Goal: Navigation & Orientation: Find specific page/section

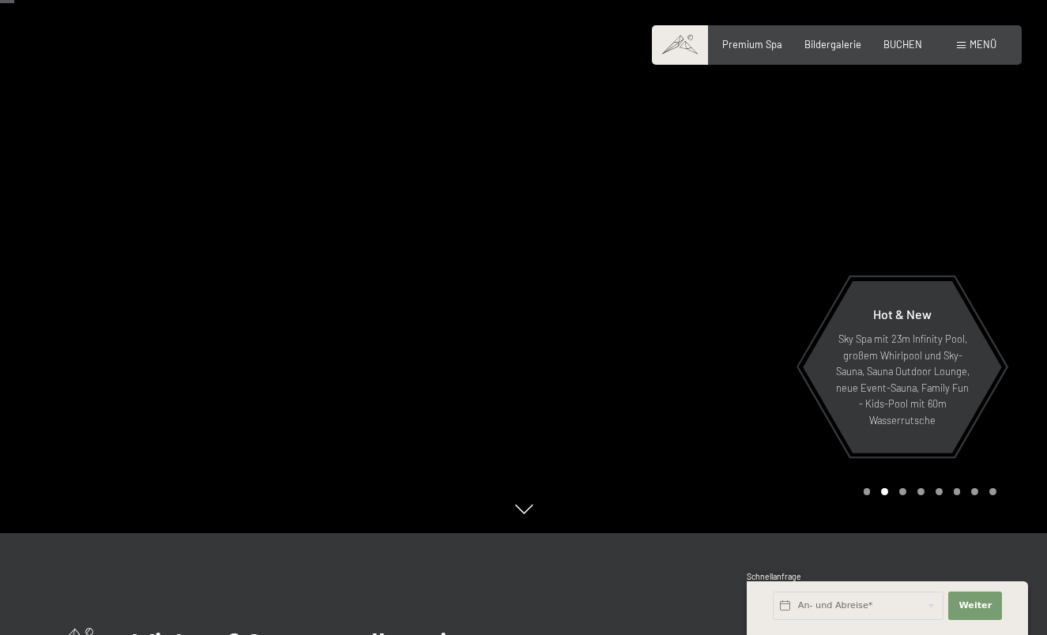
scroll to position [100, 0]
click at [1013, 232] on div at bounding box center [786, 217] width 524 height 635
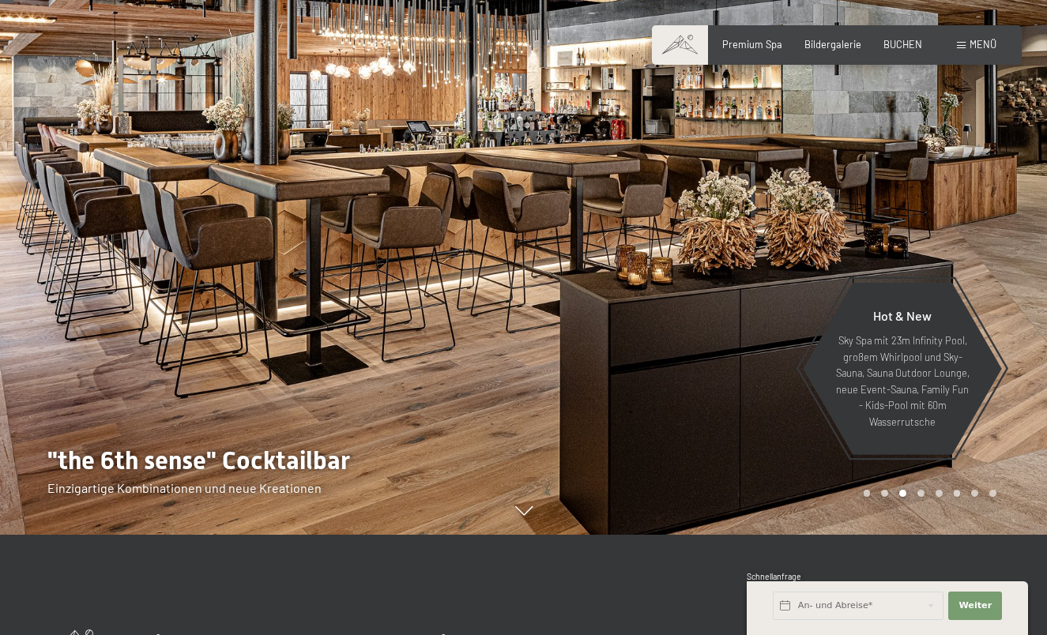
click at [1013, 232] on div at bounding box center [786, 217] width 524 height 635
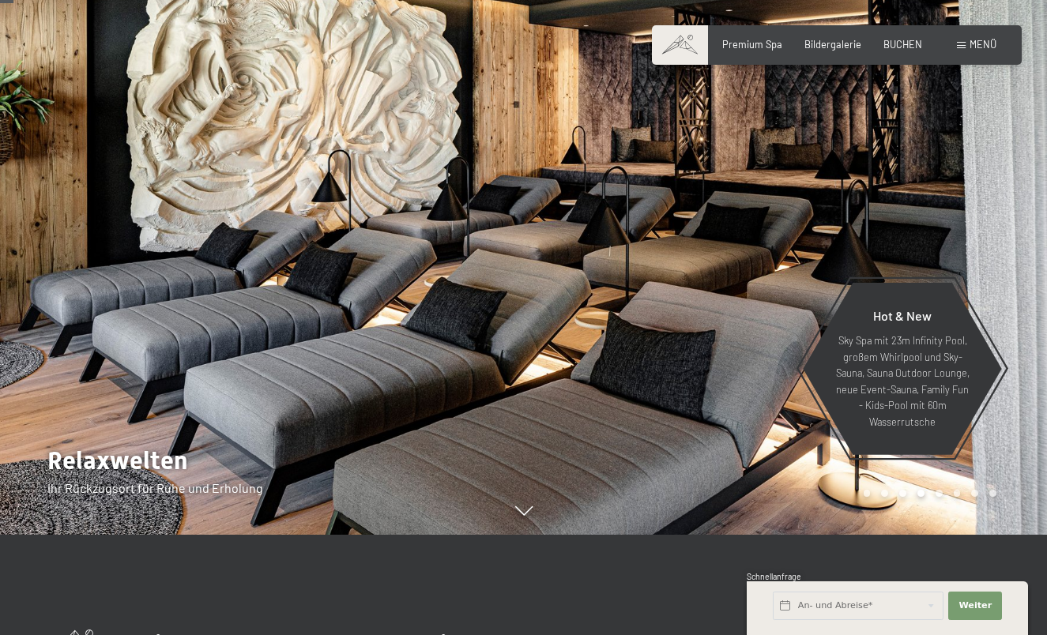
click at [1013, 232] on div at bounding box center [786, 217] width 524 height 635
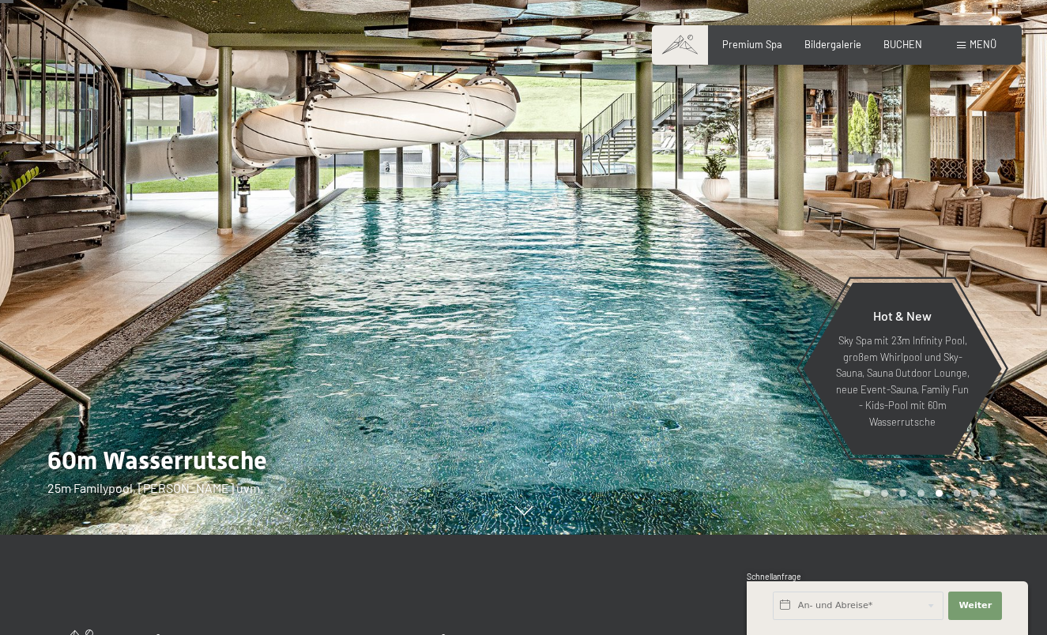
click at [1013, 232] on div at bounding box center [786, 217] width 524 height 635
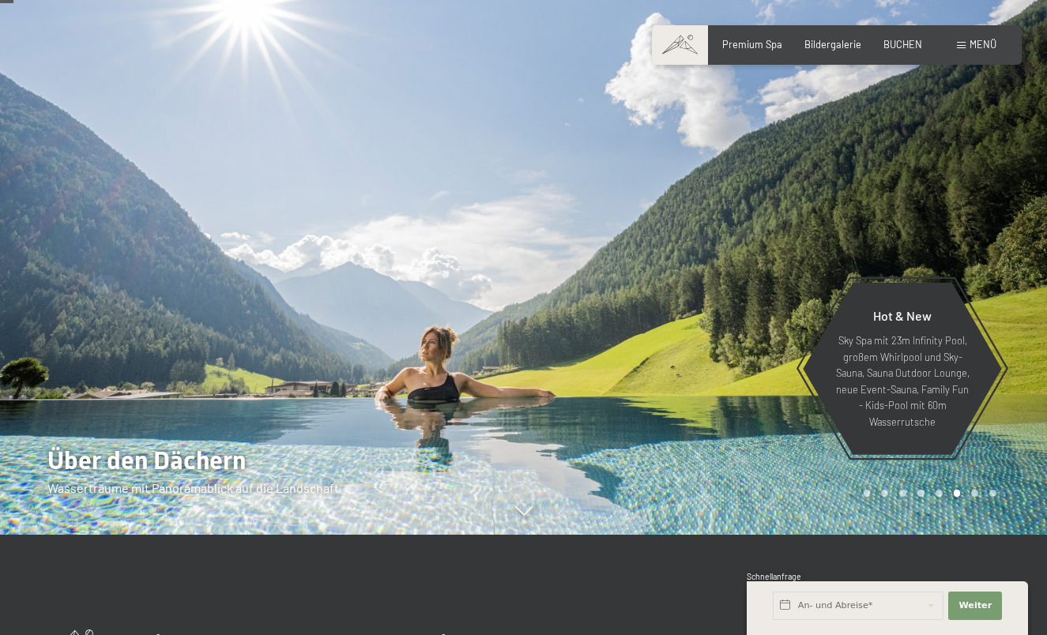
click at [1012, 231] on div at bounding box center [786, 217] width 524 height 635
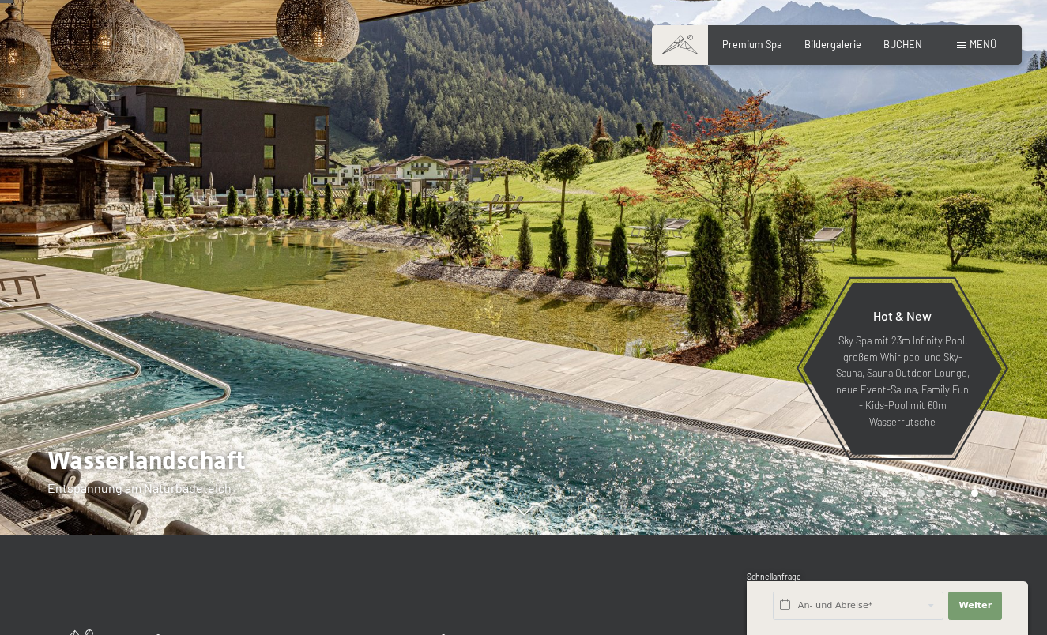
click at [1012, 231] on div at bounding box center [786, 217] width 524 height 635
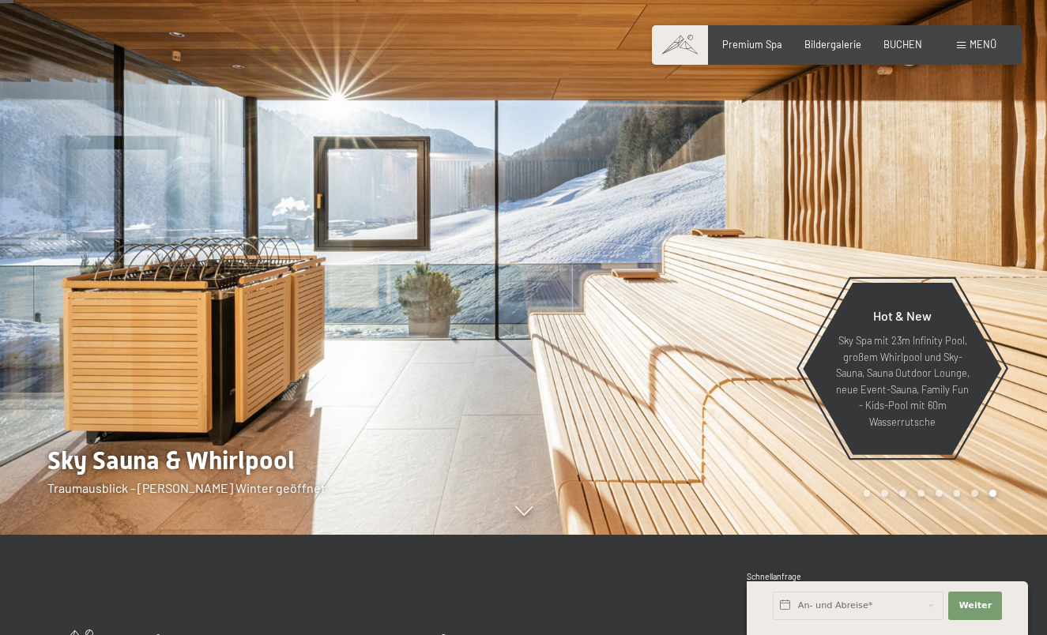
click at [1012, 231] on div at bounding box center [786, 217] width 524 height 635
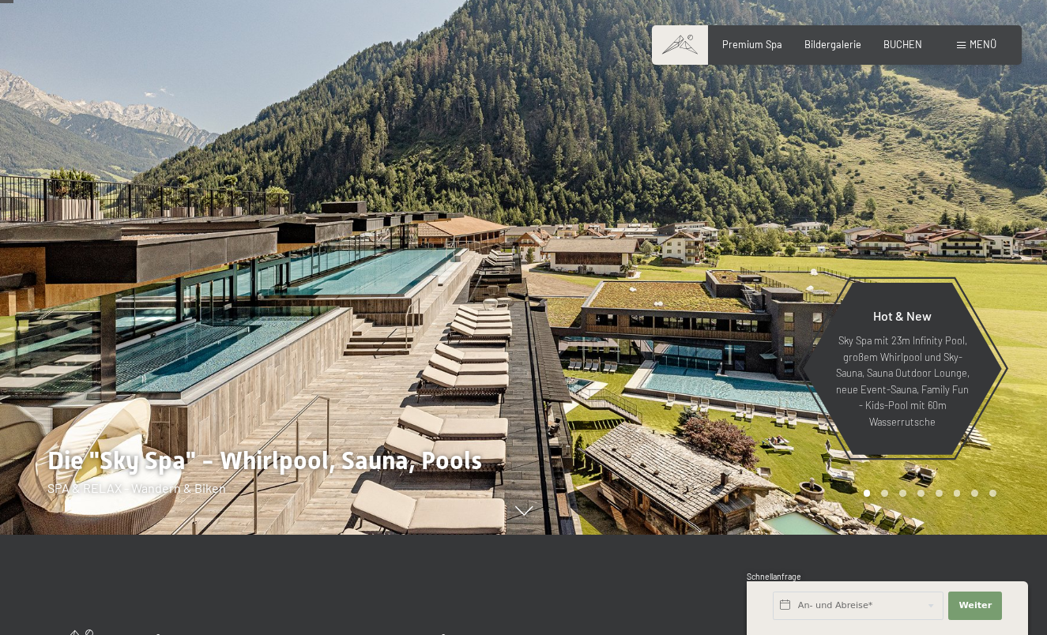
click at [1012, 231] on div at bounding box center [786, 217] width 524 height 635
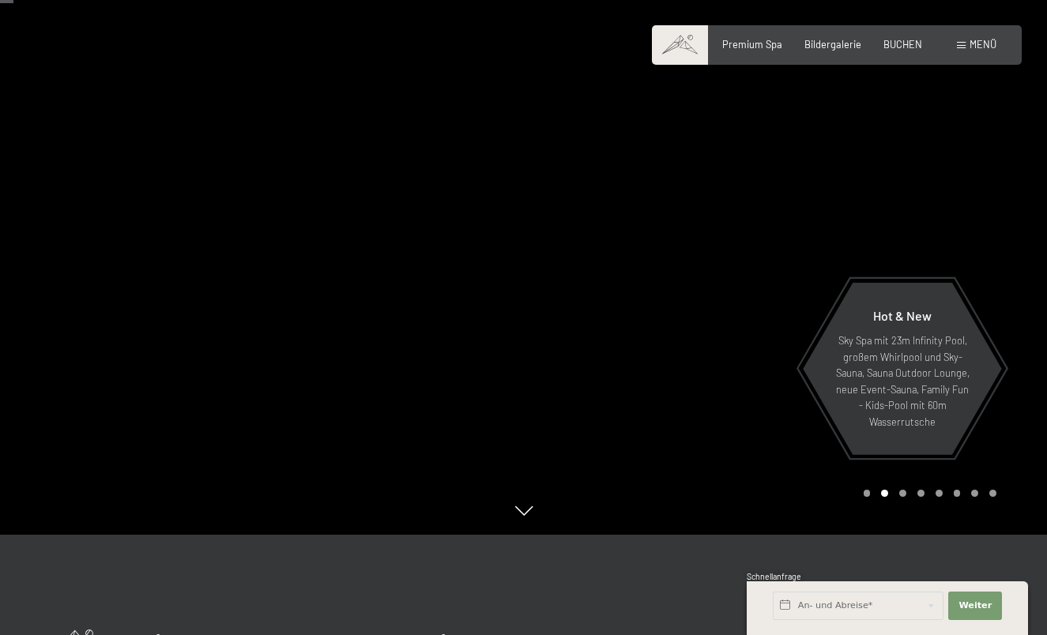
click at [1012, 231] on div at bounding box center [786, 217] width 524 height 635
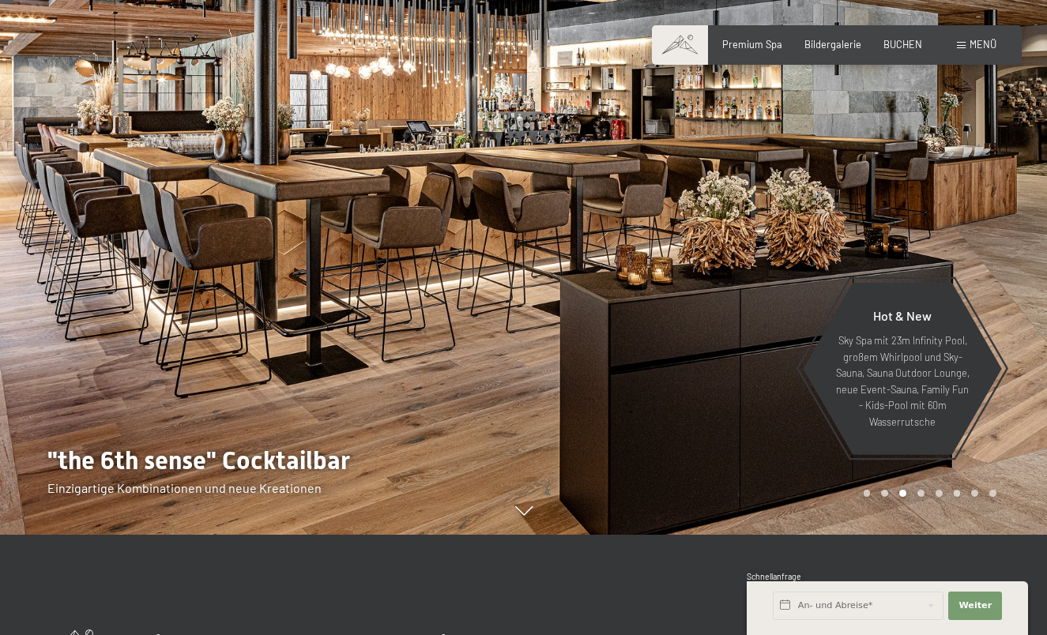
click at [1011, 231] on div at bounding box center [786, 217] width 524 height 635
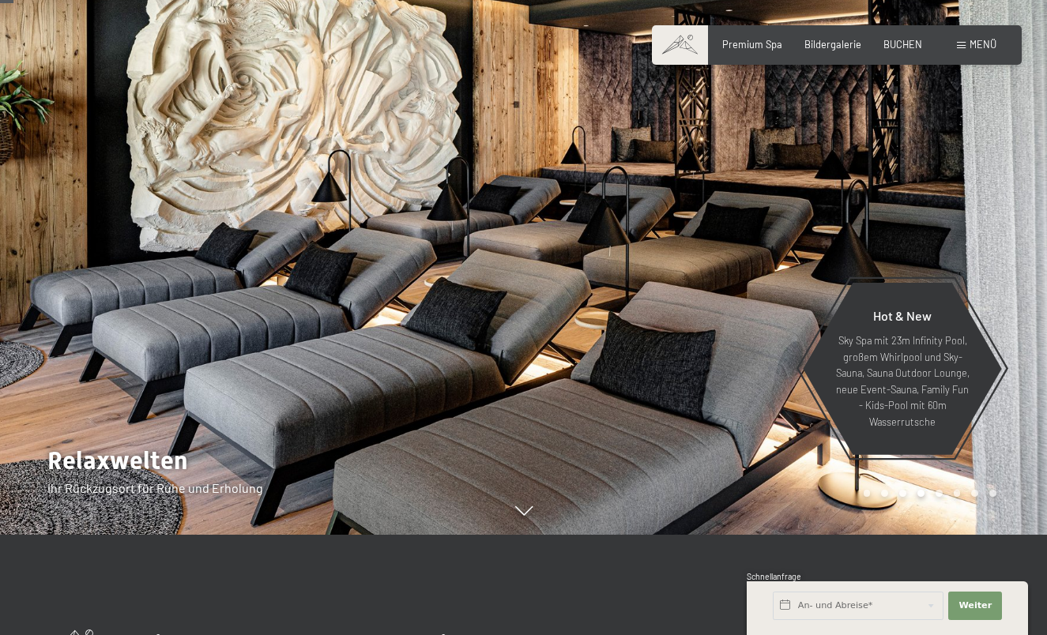
click at [1011, 231] on div at bounding box center [786, 217] width 524 height 635
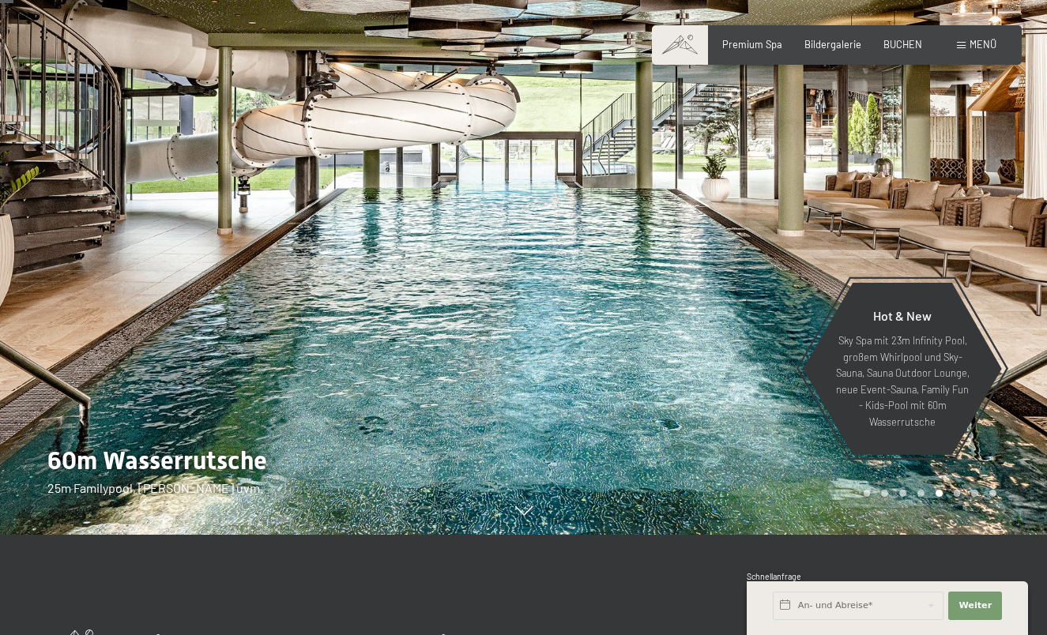
click at [1011, 231] on div at bounding box center [786, 217] width 524 height 635
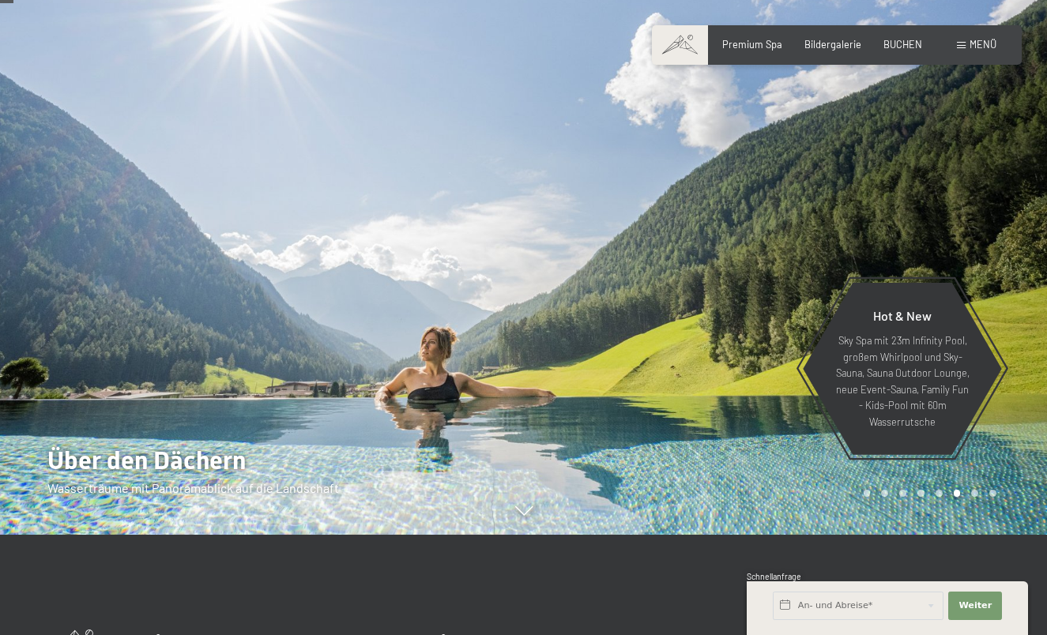
click at [1011, 231] on div at bounding box center [786, 217] width 524 height 635
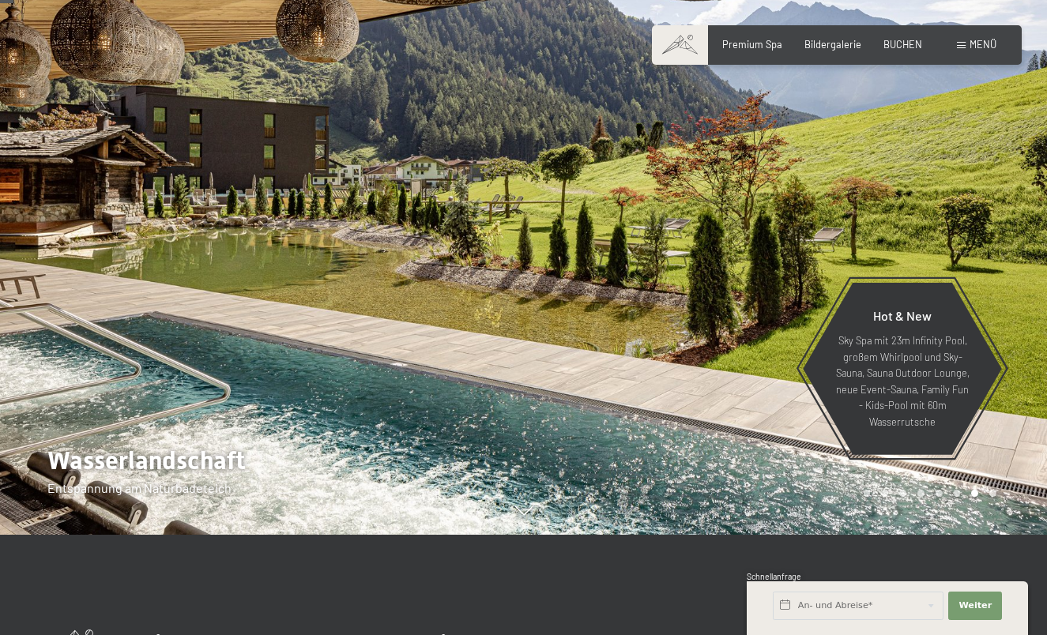
click at [1011, 231] on div at bounding box center [786, 217] width 524 height 635
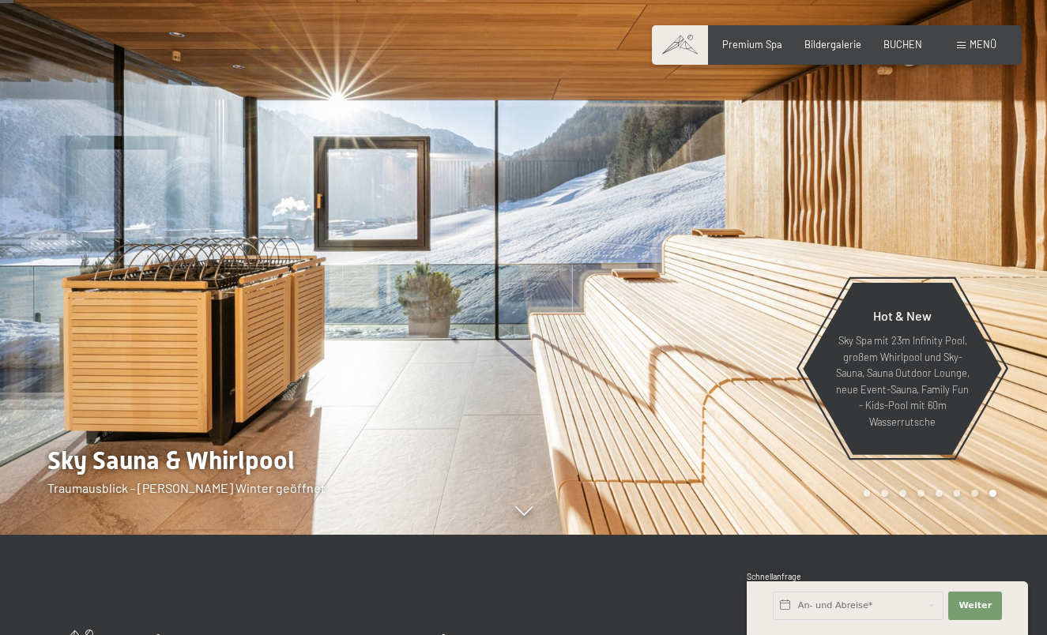
click at [1011, 231] on div at bounding box center [786, 217] width 524 height 635
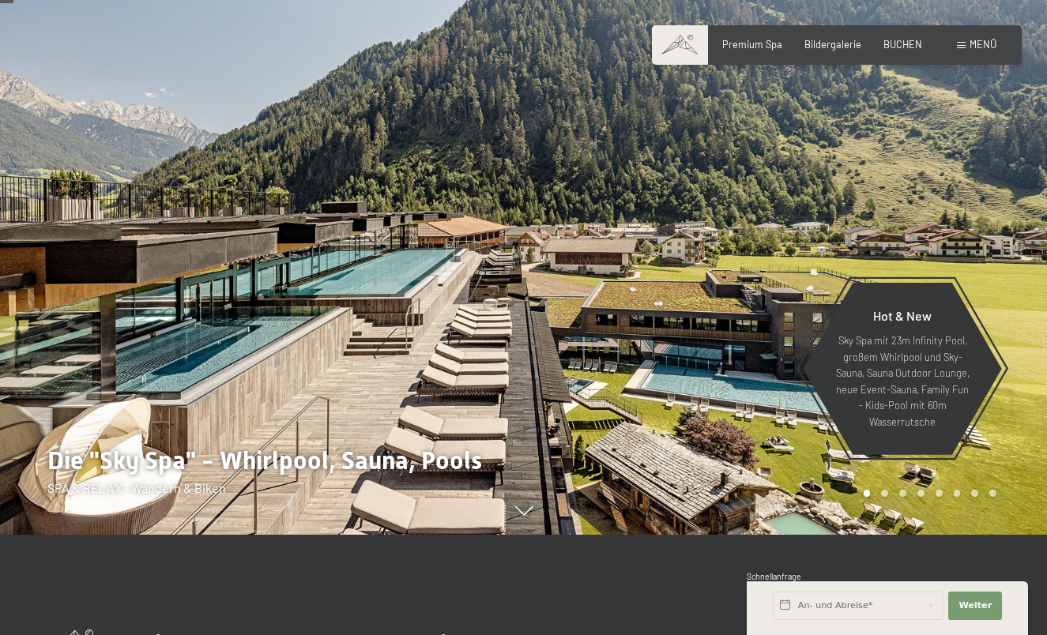
click at [1011, 231] on div at bounding box center [786, 217] width 524 height 635
